Goal: Task Accomplishment & Management: Use online tool/utility

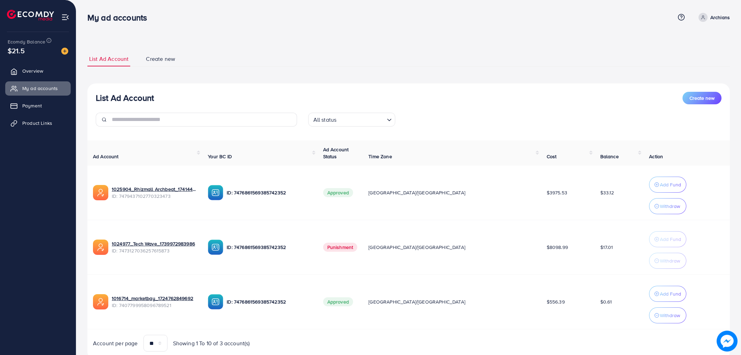
scroll to position [25, 0]
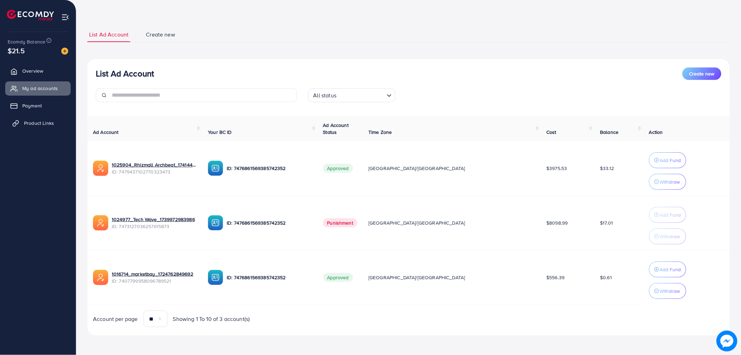
click at [36, 121] on span "Product Links" at bounding box center [39, 123] width 30 height 7
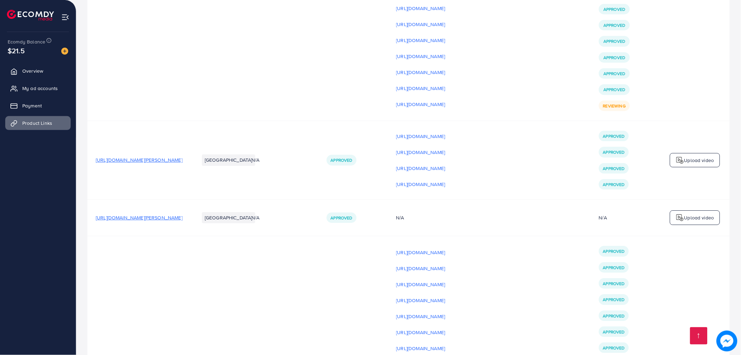
scroll to position [2089, 0]
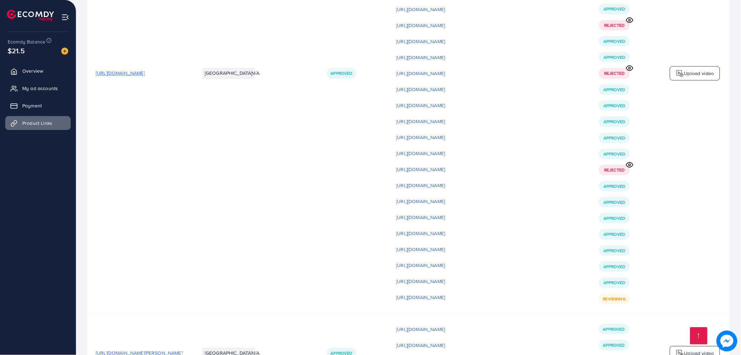
click at [704, 81] on div "Upload video" at bounding box center [695, 73] width 50 height 15
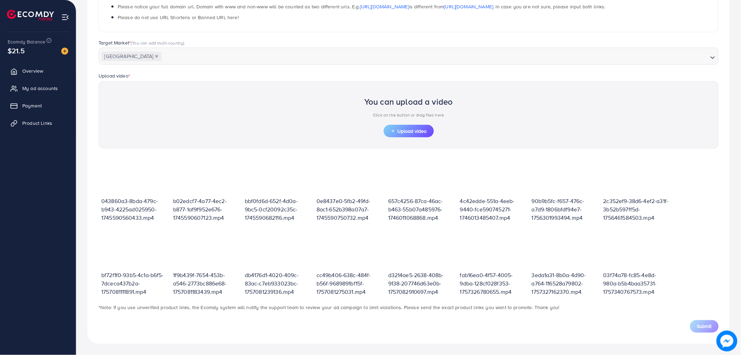
scroll to position [152, 0]
click at [405, 134] on span "Upload video" at bounding box center [409, 131] width 36 height 5
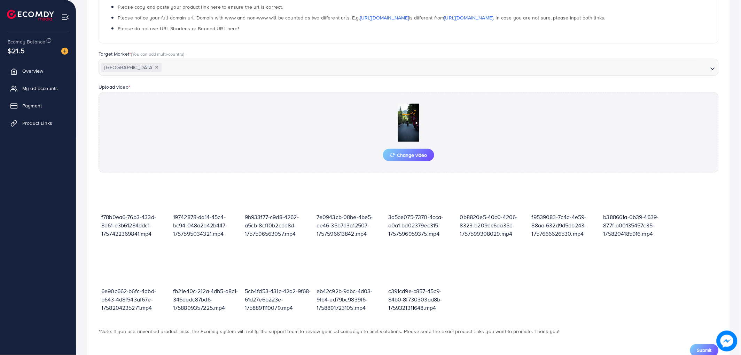
scroll to position [165, 0]
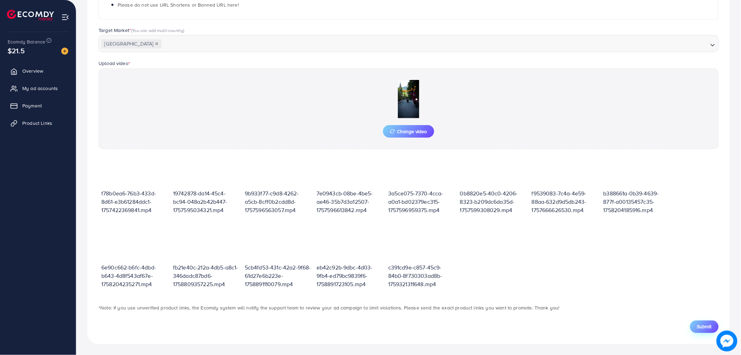
click at [702, 329] on span "Submit" at bounding box center [704, 327] width 15 height 7
